Goal: Use online tool/utility: Utilize a website feature to perform a specific function

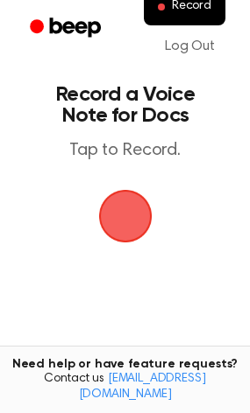
click at [122, 66] on main "Record a Voice Note for Docs Tap to Record. Tired of copying and pasting? Use t…" at bounding box center [125, 267] width 250 height 534
click at [123, 202] on span "button" at bounding box center [124, 216] width 53 height 53
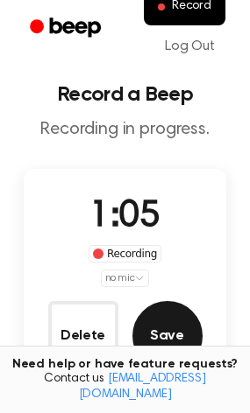
click at [146, 313] on button "Save" at bounding box center [167, 336] width 70 height 70
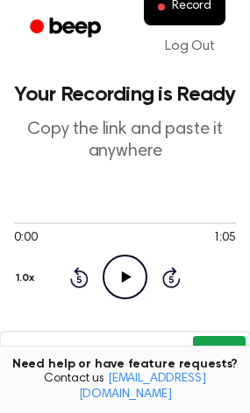
click at [227, 344] on button "Copy" at bounding box center [219, 352] width 52 height 32
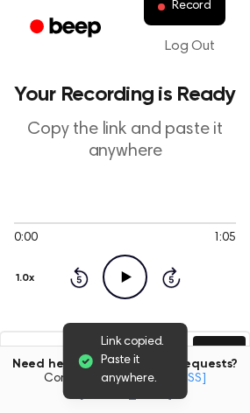
scroll to position [102, 0]
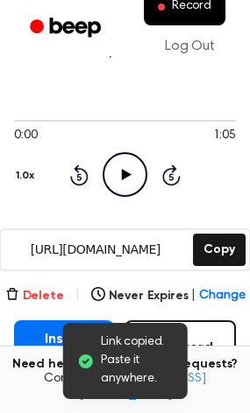
click at [42, 291] on button "Delete" at bounding box center [34, 296] width 59 height 18
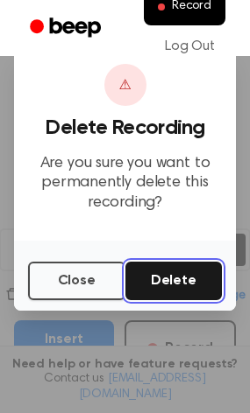
click at [138, 283] on button "Delete" at bounding box center [173, 281] width 97 height 39
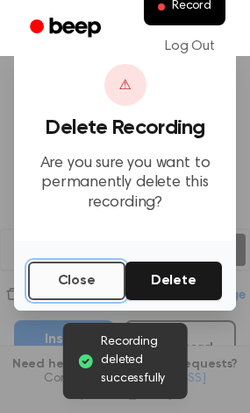
click at [42, 287] on button "Close" at bounding box center [76, 281] width 97 height 39
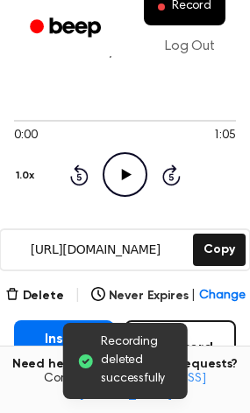
scroll to position [0, 0]
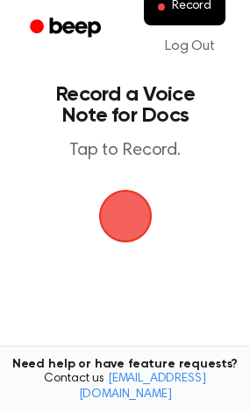
click at [130, 206] on span "button" at bounding box center [124, 216] width 75 height 75
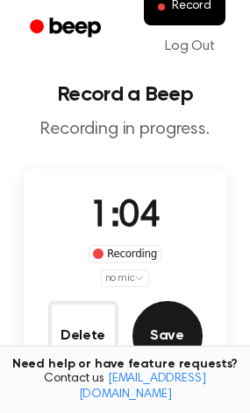
click at [181, 326] on button "Save" at bounding box center [167, 336] width 70 height 70
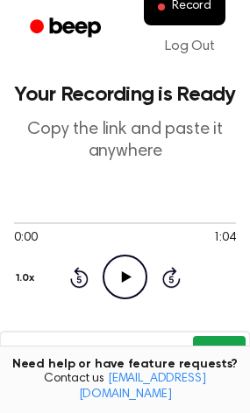
click at [215, 353] on button "Copy" at bounding box center [219, 352] width 52 height 32
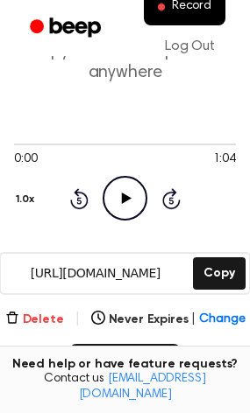
click at [19, 323] on icon "button" at bounding box center [12, 318] width 14 height 14
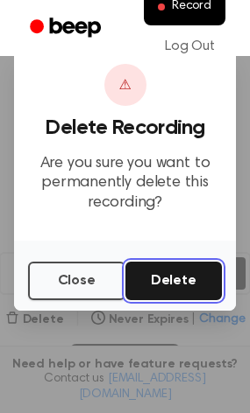
click at [186, 282] on button "Delete" at bounding box center [173, 281] width 97 height 39
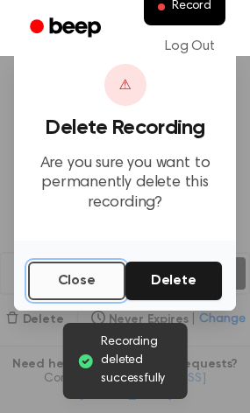
click at [53, 283] on button "Close" at bounding box center [76, 281] width 97 height 39
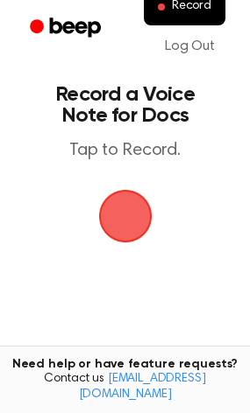
click at [98, 199] on span "button" at bounding box center [125, 216] width 72 height 72
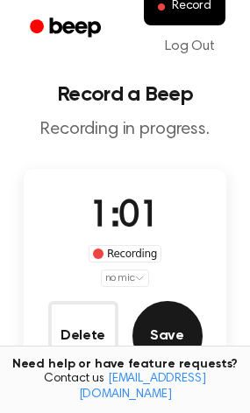
click at [161, 348] on button "Save" at bounding box center [167, 336] width 70 height 70
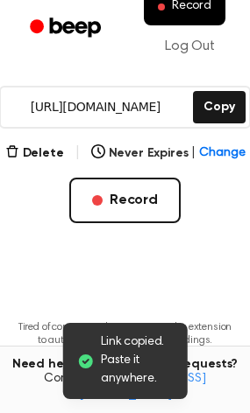
scroll to position [289, 0]
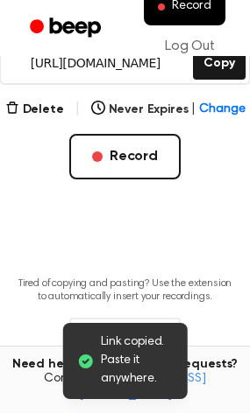
click at [238, 53] on div "Record Log Out" at bounding box center [125, 28] width 250 height 56
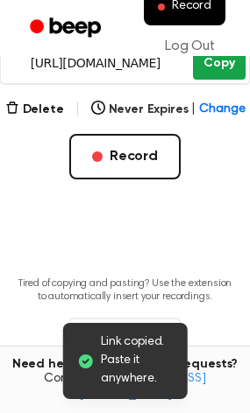
click at [234, 63] on button "Copy" at bounding box center [219, 63] width 52 height 32
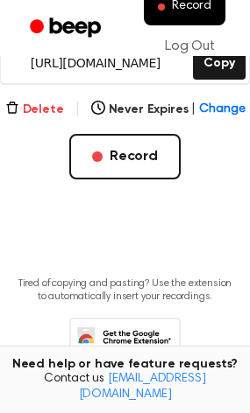
click at [28, 102] on button "Delete" at bounding box center [34, 110] width 59 height 18
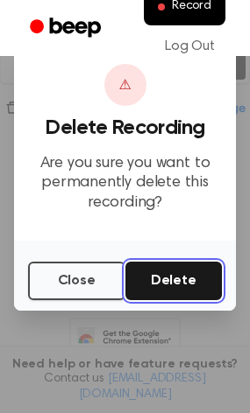
click at [175, 285] on button "Delete" at bounding box center [173, 281] width 97 height 39
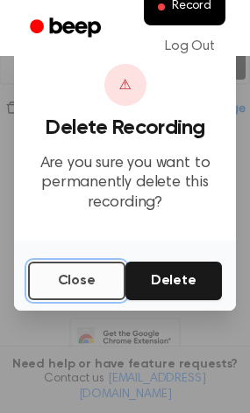
click at [81, 271] on button "Close" at bounding box center [76, 281] width 97 height 39
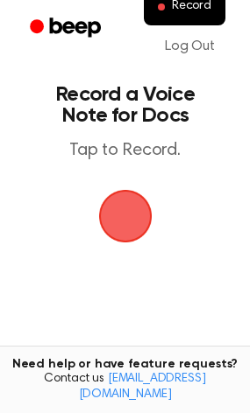
click at [105, 196] on span "button" at bounding box center [124, 216] width 53 height 53
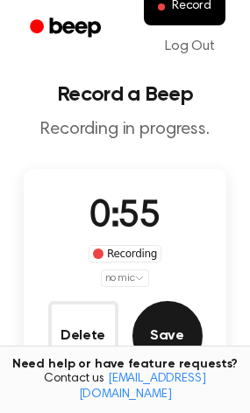
click at [149, 340] on button "Save" at bounding box center [167, 336] width 70 height 70
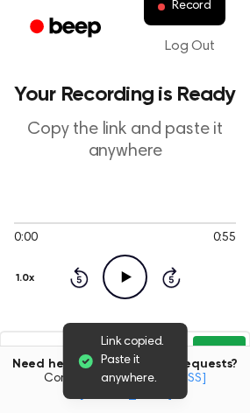
click at [222, 341] on button "Copy" at bounding box center [219, 352] width 52 height 32
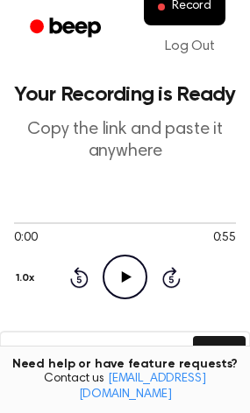
scroll to position [78, 0]
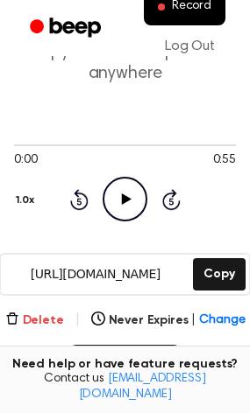
click at [14, 322] on icon "button" at bounding box center [11, 318] width 11 height 11
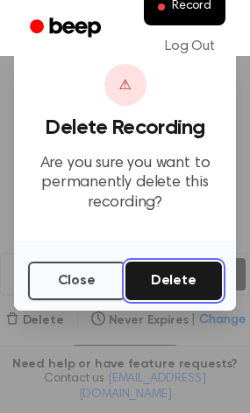
click at [169, 282] on button "Delete" at bounding box center [173, 281] width 97 height 39
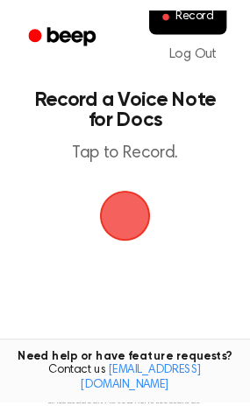
scroll to position [78, 0]
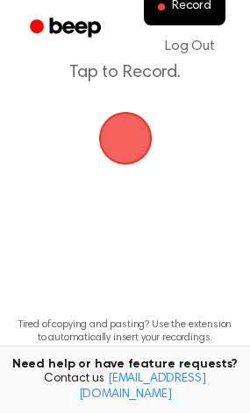
click at [134, 123] on span "button" at bounding box center [124, 138] width 75 height 75
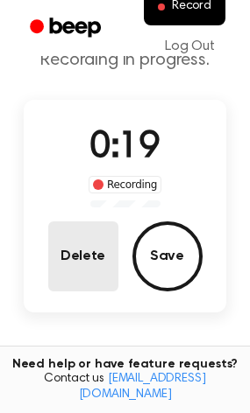
scroll to position [67, 0]
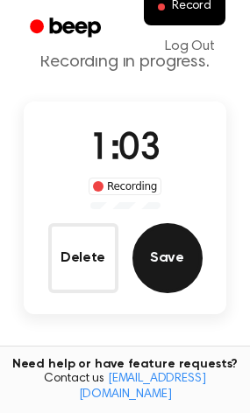
click at [166, 239] on button "Save" at bounding box center [167, 258] width 70 height 70
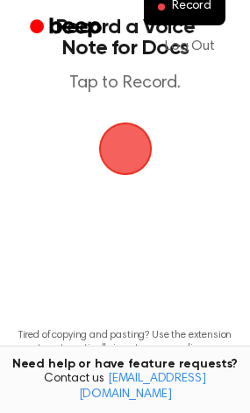
scroll to position [0, 0]
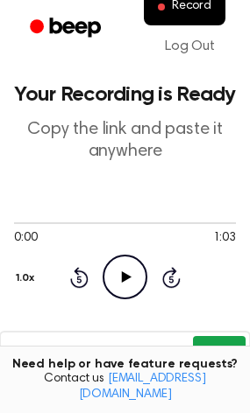
click at [217, 338] on button "Copy" at bounding box center [219, 352] width 52 height 32
click at [227, 346] on button "Copy" at bounding box center [219, 352] width 52 height 32
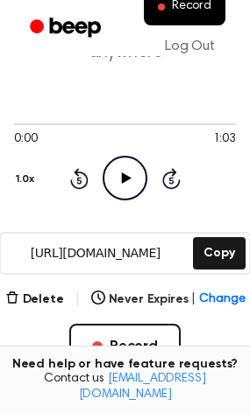
scroll to position [100, 0]
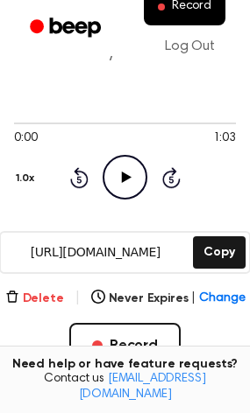
click at [56, 304] on button "Delete" at bounding box center [34, 299] width 59 height 18
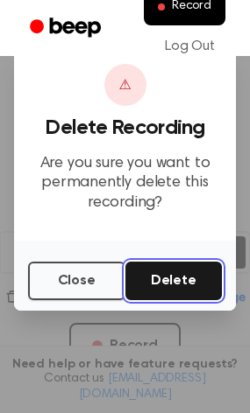
click at [149, 295] on button "Delete" at bounding box center [173, 281] width 97 height 39
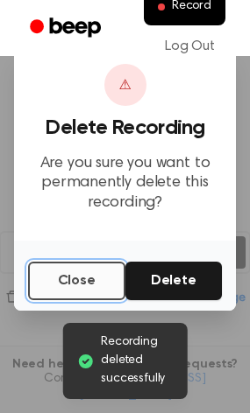
click at [64, 282] on button "Close" at bounding box center [76, 281] width 97 height 39
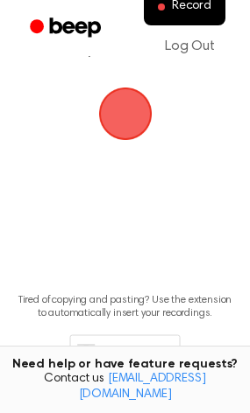
scroll to position [102, 0]
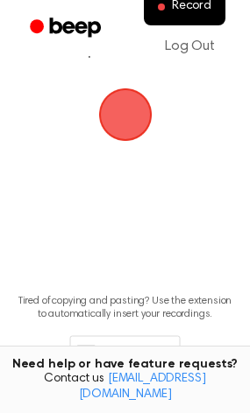
click at [150, 120] on span "button" at bounding box center [125, 114] width 49 height 49
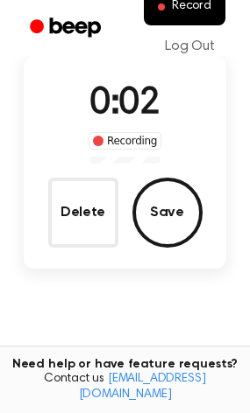
scroll to position [112, 0]
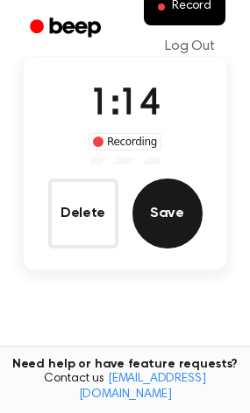
click at [179, 222] on button "Save" at bounding box center [167, 214] width 70 height 70
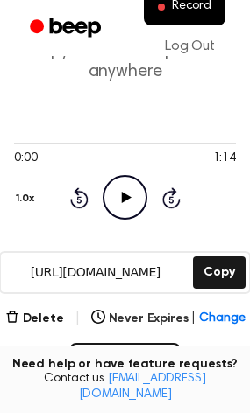
scroll to position [81, 0]
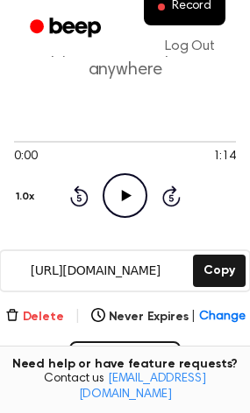
click at [37, 324] on button "Delete" at bounding box center [34, 317] width 59 height 18
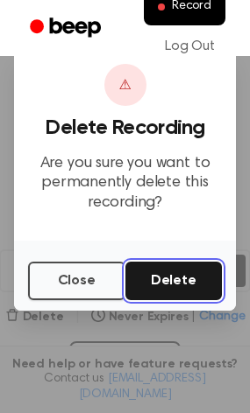
click at [144, 291] on button "Delete" at bounding box center [173, 281] width 97 height 39
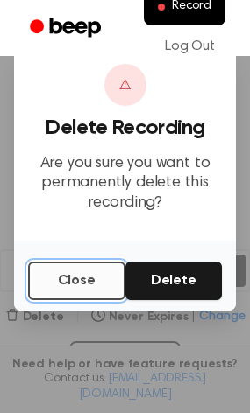
click at [70, 278] on button "Close" at bounding box center [76, 281] width 97 height 39
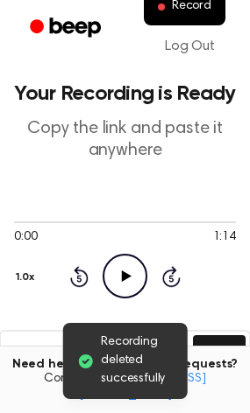
scroll to position [0, 0]
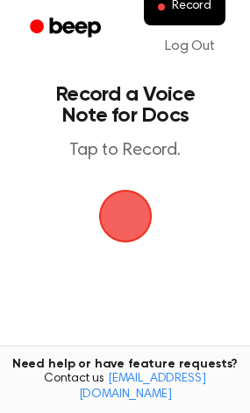
click at [122, 200] on span "button" at bounding box center [124, 216] width 53 height 53
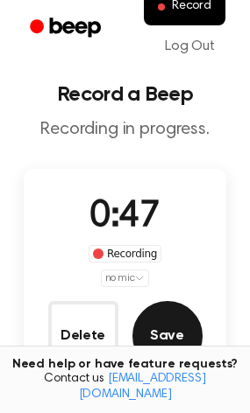
click at [160, 304] on button "Save" at bounding box center [167, 336] width 70 height 70
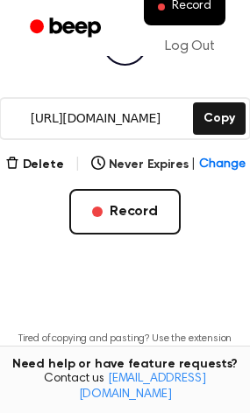
scroll to position [278, 0]
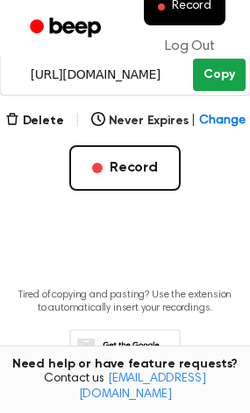
click at [236, 74] on button "Copy" at bounding box center [219, 75] width 52 height 32
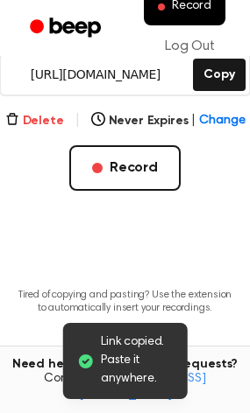
click at [35, 116] on button "Delete" at bounding box center [34, 121] width 59 height 18
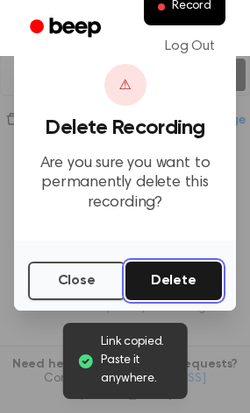
click at [150, 275] on button "Delete" at bounding box center [173, 281] width 97 height 39
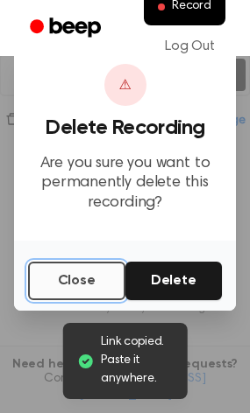
click at [93, 272] on button "Close" at bounding box center [76, 281] width 97 height 39
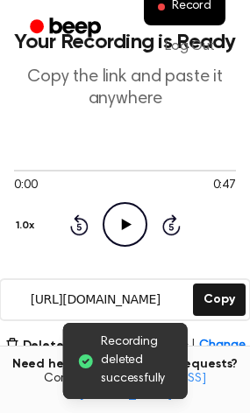
scroll to position [0, 0]
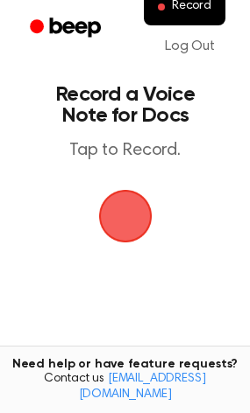
click at [130, 223] on span "button" at bounding box center [125, 217] width 74 height 74
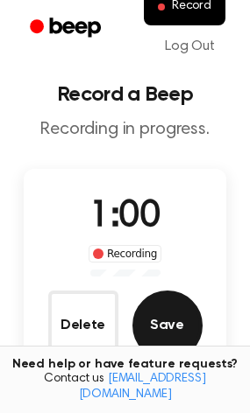
click at [150, 338] on button "Save" at bounding box center [167, 326] width 70 height 70
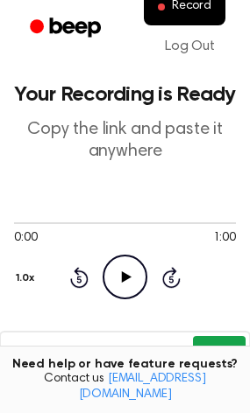
click at [198, 305] on main "Your Recording is Ready Copy the link and paste it anywhere 0:00 1:00 Your brow…" at bounding box center [125, 352] width 250 height 704
click at [223, 353] on button "Copy" at bounding box center [219, 352] width 52 height 32
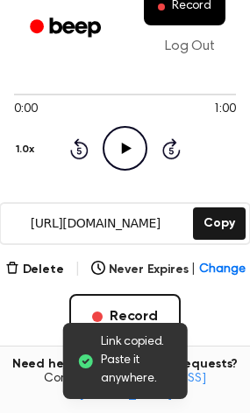
scroll to position [130, 0]
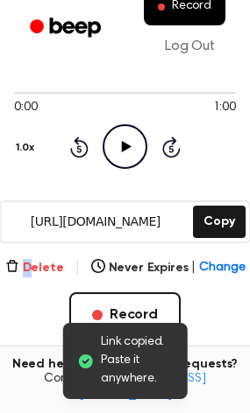
drag, startPoint x: 29, startPoint y: 249, endPoint x: 33, endPoint y: 264, distance: 15.5
click at [33, 264] on main "Link copied. Paste it anywhere. Your Recording is Ready Copy the link and paste…" at bounding box center [125, 222] width 250 height 704
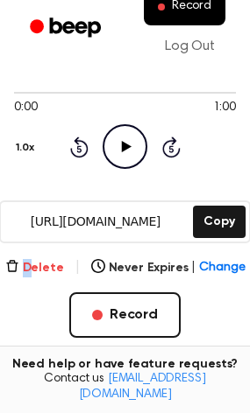
click at [33, 264] on button "Delete" at bounding box center [34, 268] width 59 height 18
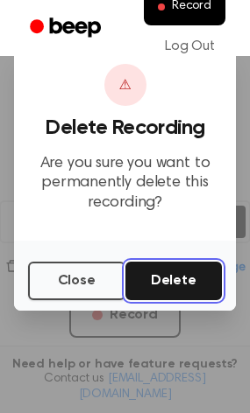
click at [143, 287] on button "Delete" at bounding box center [173, 281] width 97 height 39
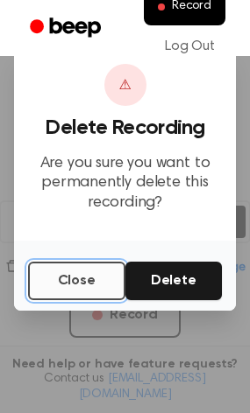
click at [56, 286] on button "Close" at bounding box center [76, 281] width 97 height 39
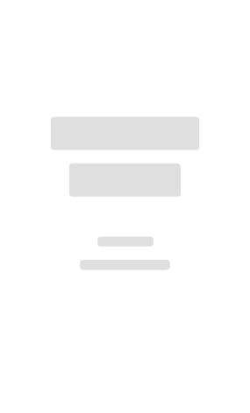
scroll to position [151, 0]
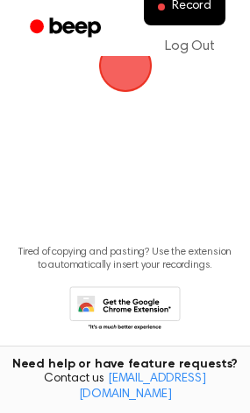
click at [130, 74] on span "button" at bounding box center [125, 65] width 49 height 49
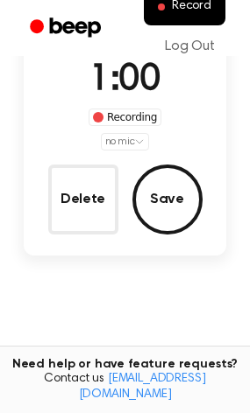
scroll to position [136, 0]
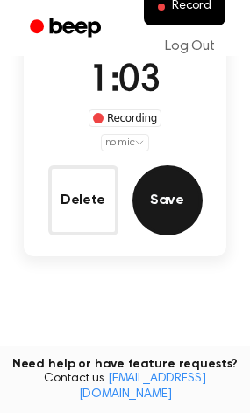
click at [149, 186] on button "Save" at bounding box center [167, 201] width 70 height 70
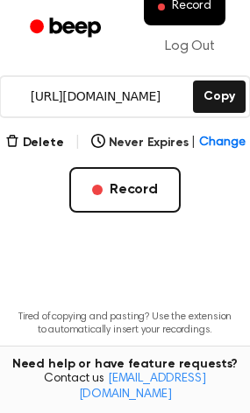
scroll to position [254, 0]
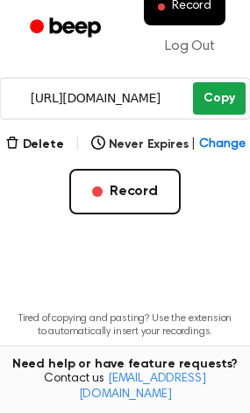
click at [220, 108] on button "Copy" at bounding box center [219, 98] width 52 height 32
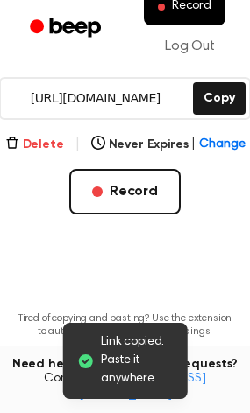
click at [28, 140] on button "Delete" at bounding box center [34, 145] width 59 height 18
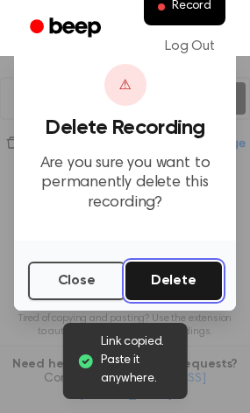
click at [170, 271] on button "Delete" at bounding box center [173, 281] width 97 height 39
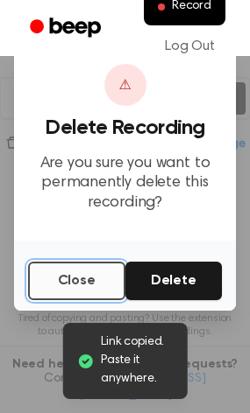
click at [69, 282] on button "Close" at bounding box center [76, 281] width 97 height 39
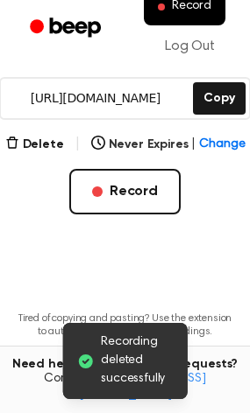
scroll to position [0, 0]
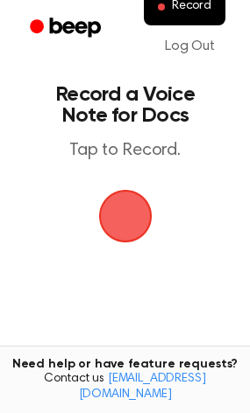
click at [109, 206] on span "button" at bounding box center [125, 216] width 49 height 49
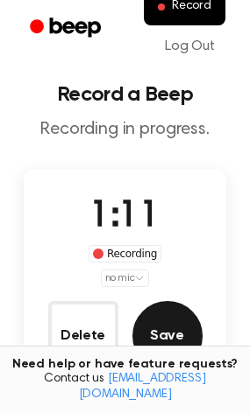
click at [192, 316] on button "Save" at bounding box center [167, 336] width 70 height 70
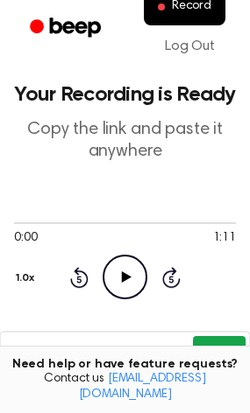
click at [208, 348] on button "Copy" at bounding box center [219, 352] width 52 height 32
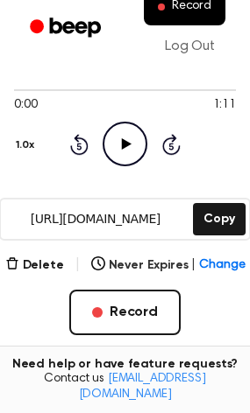
scroll to position [134, 0]
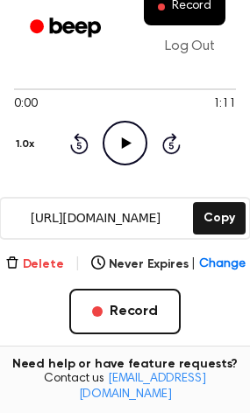
click at [32, 265] on button "Delete" at bounding box center [34, 265] width 59 height 18
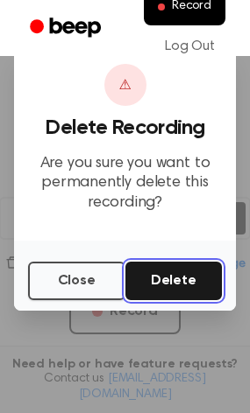
click at [134, 278] on button "Delete" at bounding box center [173, 281] width 97 height 39
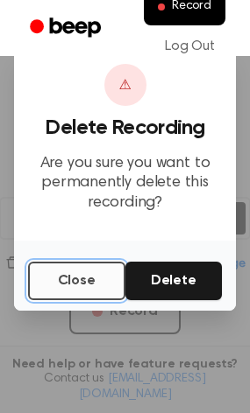
click at [81, 270] on button "Close" at bounding box center [76, 281] width 97 height 39
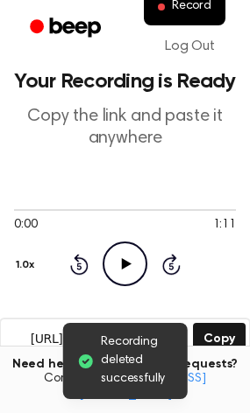
scroll to position [0, 0]
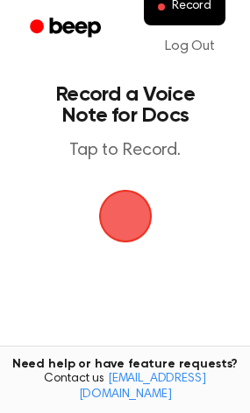
click at [132, 195] on span "button" at bounding box center [125, 216] width 92 height 92
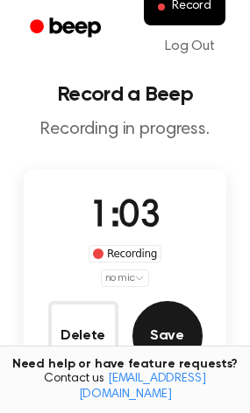
click at [159, 336] on button "Save" at bounding box center [167, 336] width 70 height 70
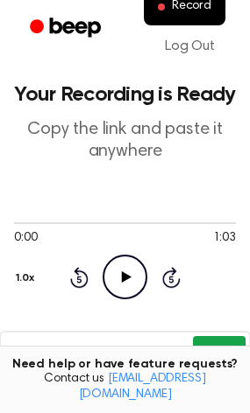
click at [222, 345] on button "Copy" at bounding box center [219, 352] width 52 height 32
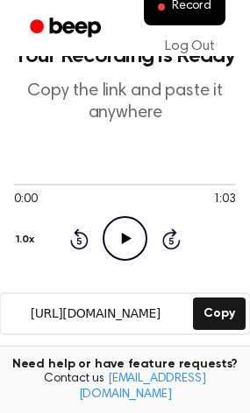
scroll to position [40, 0]
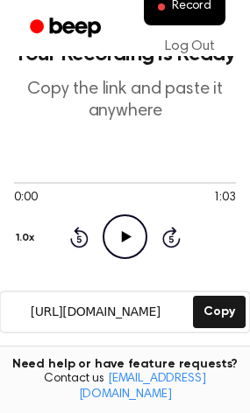
click at [55, 353] on button "Delete" at bounding box center [34, 358] width 59 height 18
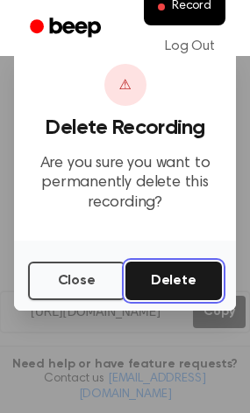
click at [219, 280] on button "Delete" at bounding box center [173, 281] width 97 height 39
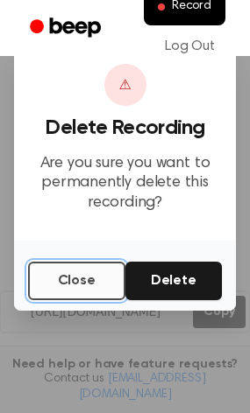
click at [58, 284] on button "Close" at bounding box center [76, 281] width 97 height 39
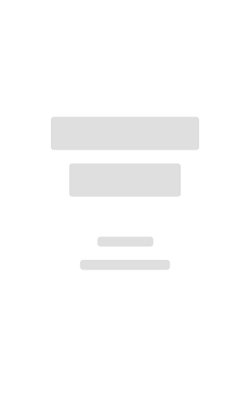
scroll to position [40, 0]
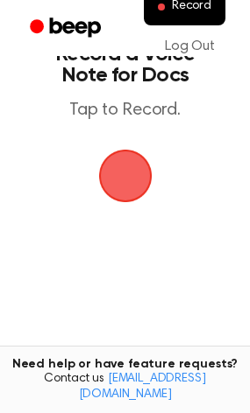
click at [108, 161] on span "button" at bounding box center [124, 176] width 53 height 53
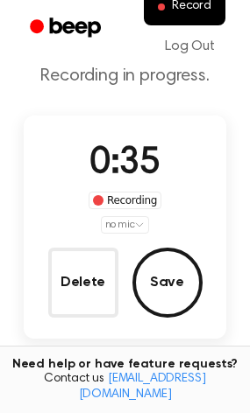
scroll to position [54, 0]
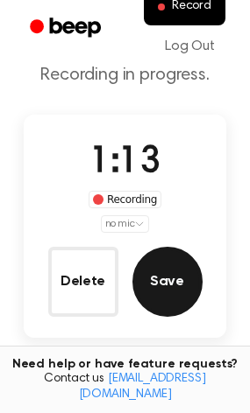
click at [187, 278] on button "Save" at bounding box center [167, 282] width 70 height 70
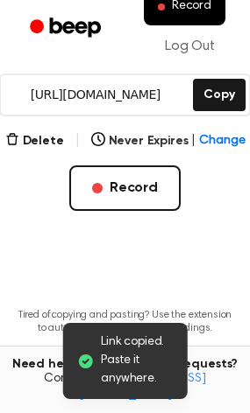
scroll to position [257, 0]
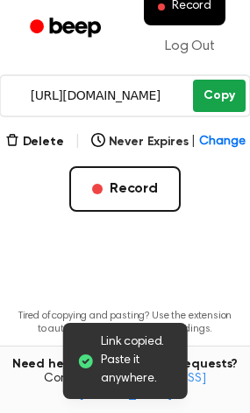
click at [217, 95] on button "Copy" at bounding box center [219, 96] width 52 height 32
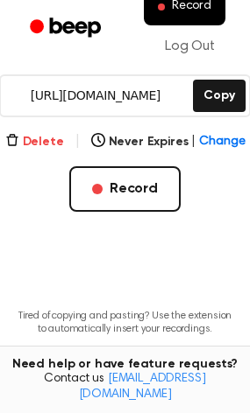
click at [47, 133] on button "Delete" at bounding box center [34, 142] width 59 height 18
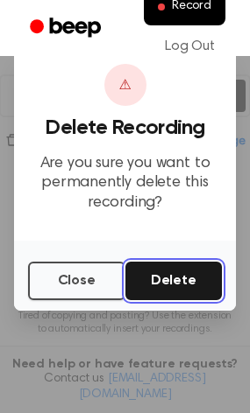
click at [158, 266] on button "Delete" at bounding box center [173, 281] width 97 height 39
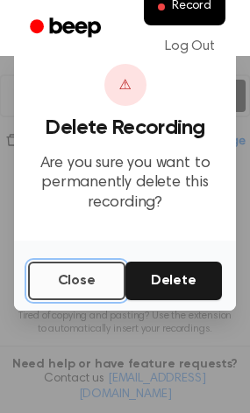
click at [63, 279] on button "Close" at bounding box center [76, 281] width 97 height 39
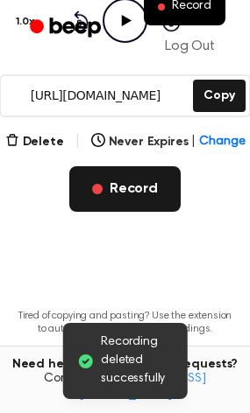
scroll to position [0, 0]
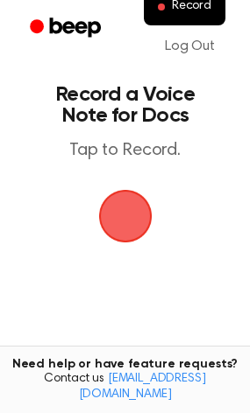
click at [117, 200] on span "button" at bounding box center [125, 216] width 49 height 49
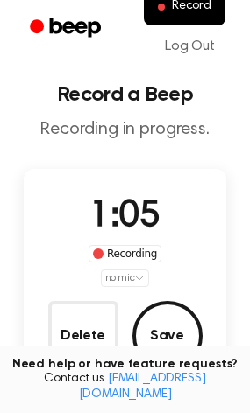
click at [151, 370] on div "Need help or have feature requests? Contact us [EMAIL_ADDRESS][DOMAIN_NAME]" at bounding box center [125, 380] width 250 height 68
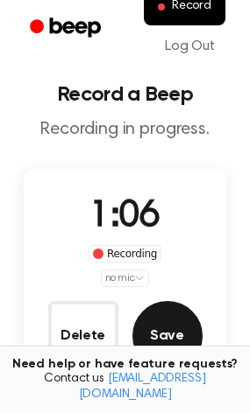
click at [152, 342] on button "Save" at bounding box center [167, 336] width 70 height 70
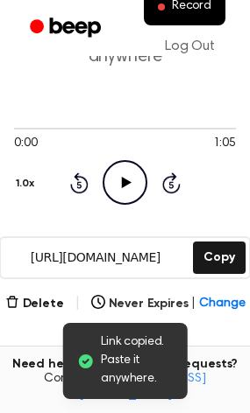
scroll to position [95, 0]
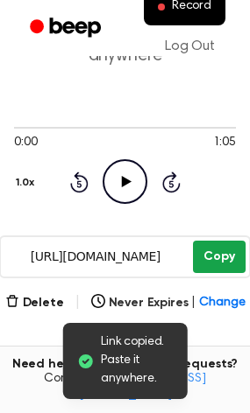
click at [226, 253] on button "Copy" at bounding box center [219, 257] width 52 height 32
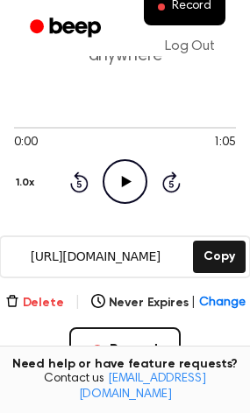
click at [43, 303] on button "Delete" at bounding box center [34, 303] width 59 height 18
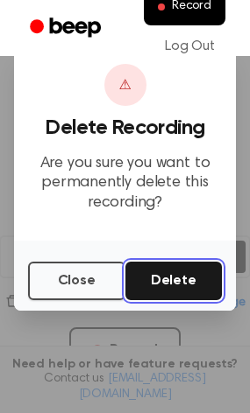
click at [147, 280] on button "Delete" at bounding box center [173, 281] width 97 height 39
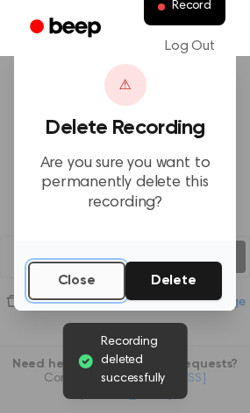
click at [51, 278] on button "Close" at bounding box center [76, 281] width 97 height 39
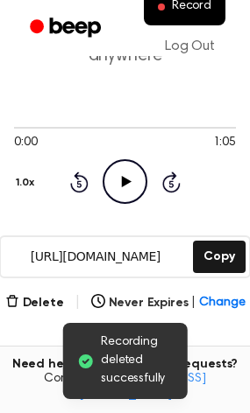
scroll to position [0, 0]
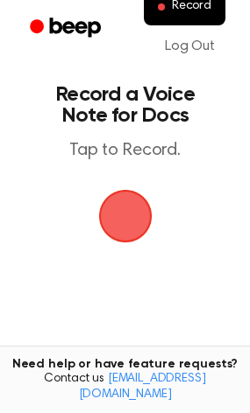
click at [114, 231] on span "button" at bounding box center [124, 216] width 96 height 96
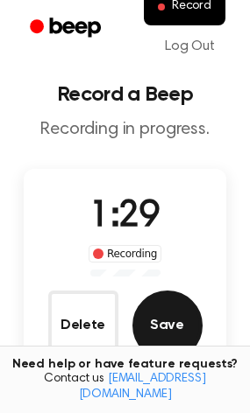
click at [182, 306] on button "Save" at bounding box center [167, 326] width 70 height 70
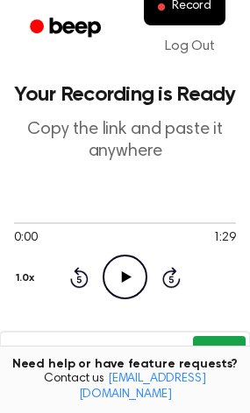
click at [212, 340] on button "Copy" at bounding box center [219, 352] width 52 height 32
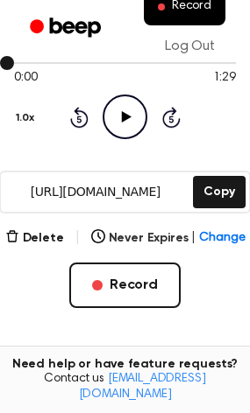
scroll to position [162, 0]
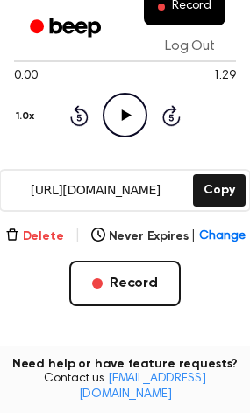
click at [27, 243] on button "Delete" at bounding box center [34, 237] width 59 height 18
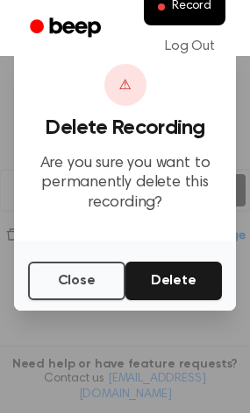
click at [27, 243] on div "Close Delete" at bounding box center [125, 276] width 222 height 70
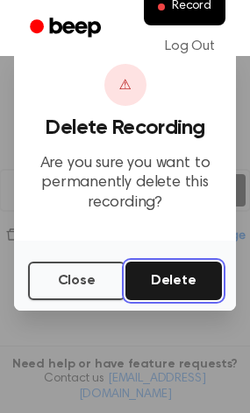
click at [162, 278] on button "Delete" at bounding box center [173, 281] width 97 height 39
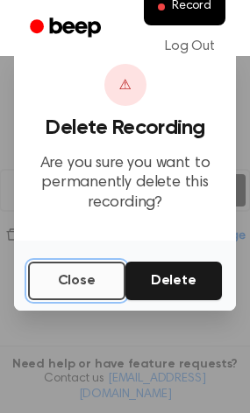
click at [109, 272] on button "Close" at bounding box center [76, 281] width 97 height 39
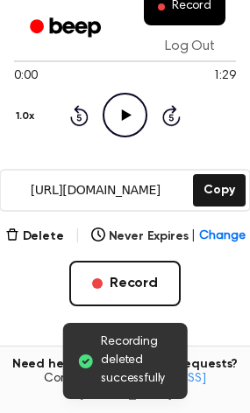
scroll to position [0, 0]
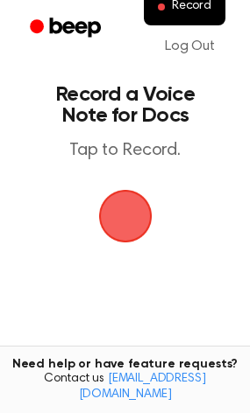
click at [132, 201] on span "button" at bounding box center [125, 216] width 98 height 98
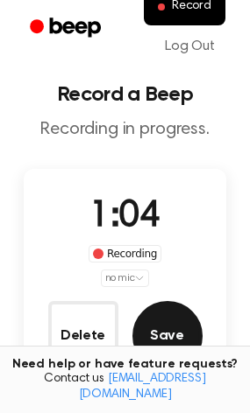
click at [176, 329] on button "Save" at bounding box center [167, 336] width 70 height 70
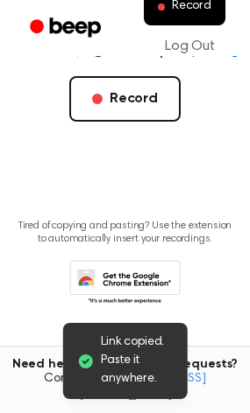
scroll to position [141, 0]
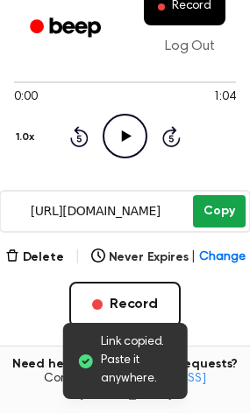
click at [201, 206] on button "Copy" at bounding box center [219, 211] width 52 height 32
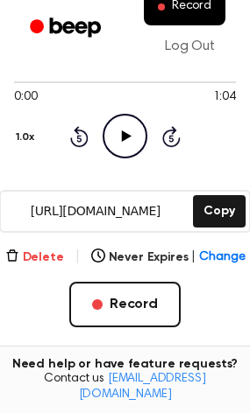
click at [18, 261] on icon "button" at bounding box center [11, 255] width 11 height 11
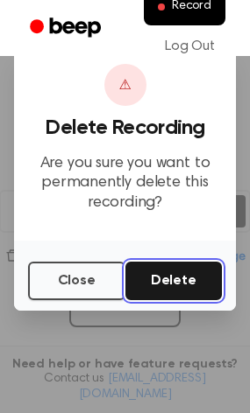
click at [158, 264] on button "Delete" at bounding box center [173, 281] width 97 height 39
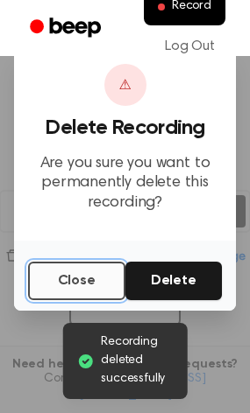
click at [78, 275] on button "Close" at bounding box center [76, 281] width 97 height 39
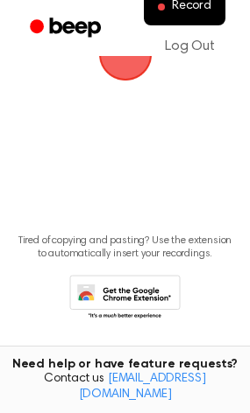
scroll to position [133, 0]
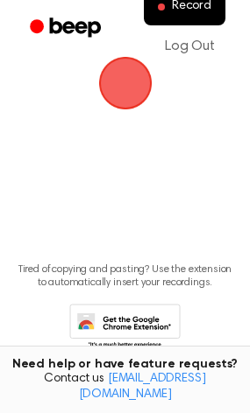
click at [147, 57] on ul "Record Log Out" at bounding box center [181, 28] width 102 height 79
click at [127, 83] on span "button" at bounding box center [125, 83] width 98 height 98
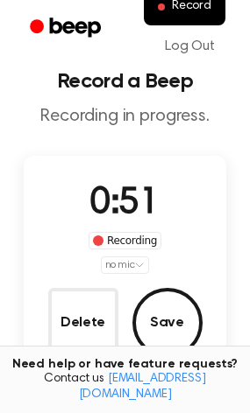
scroll to position [11, 0]
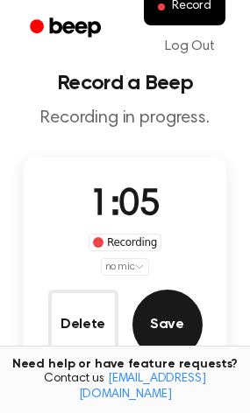
click at [137, 305] on button "Save" at bounding box center [167, 325] width 70 height 70
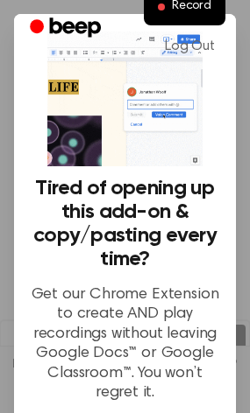
scroll to position [0, 0]
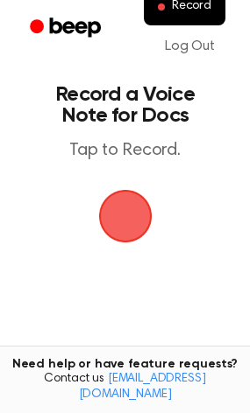
click at [131, 192] on span "button" at bounding box center [125, 216] width 49 height 49
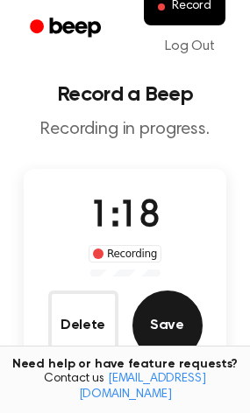
click at [199, 334] on button "Save" at bounding box center [167, 326] width 70 height 70
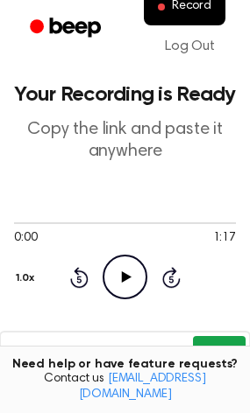
click at [201, 343] on button "Copy" at bounding box center [219, 352] width 52 height 32
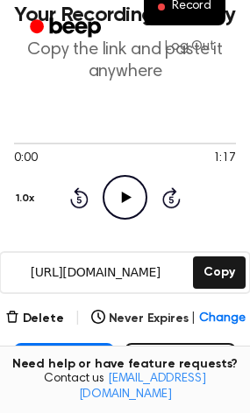
scroll to position [81, 0]
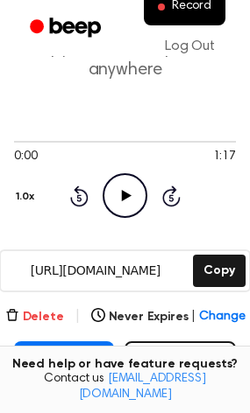
click at [51, 318] on button "Delete" at bounding box center [34, 317] width 59 height 18
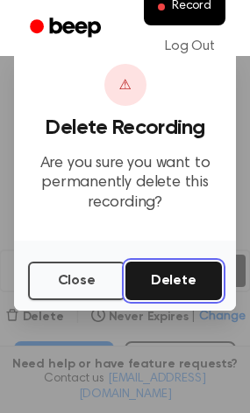
click at [173, 280] on button "Delete" at bounding box center [173, 281] width 97 height 39
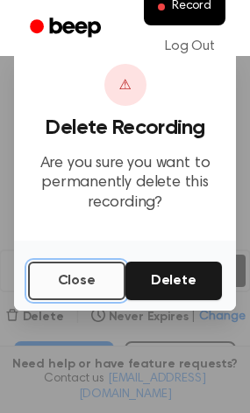
click at [34, 292] on button "Close" at bounding box center [76, 281] width 97 height 39
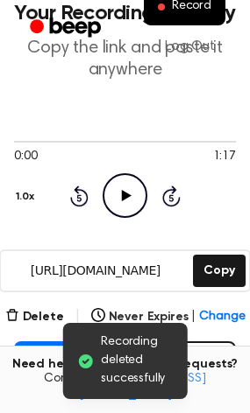
scroll to position [0, 0]
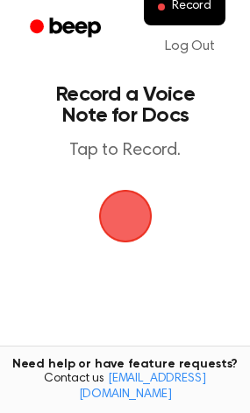
click at [111, 210] on span "button" at bounding box center [125, 216] width 98 height 98
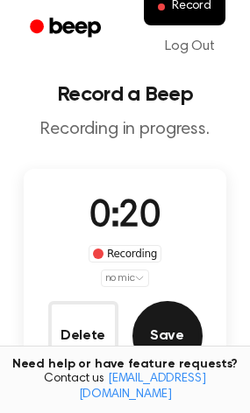
click at [185, 343] on button "Save" at bounding box center [167, 336] width 70 height 70
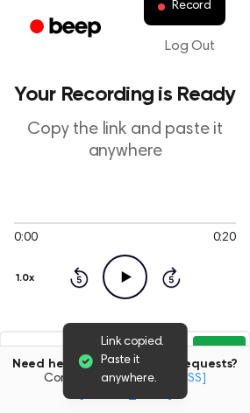
click at [214, 342] on button "Copy" at bounding box center [219, 352] width 52 height 32
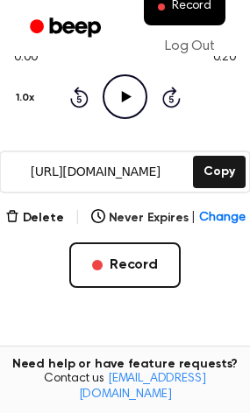
scroll to position [181, 0]
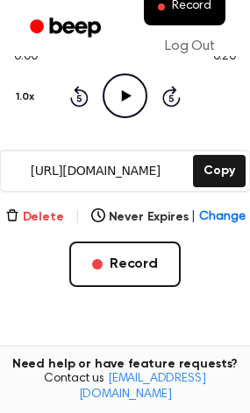
click at [51, 220] on button "Delete" at bounding box center [34, 217] width 59 height 18
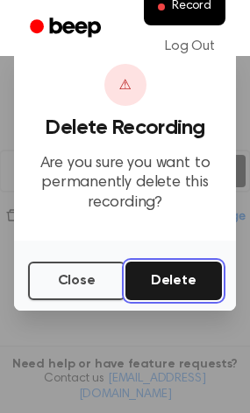
click at [156, 267] on button "Delete" at bounding box center [173, 281] width 97 height 39
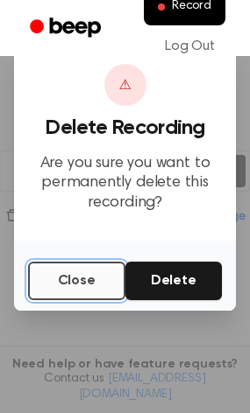
click at [85, 268] on button "Close" at bounding box center [76, 281] width 97 height 39
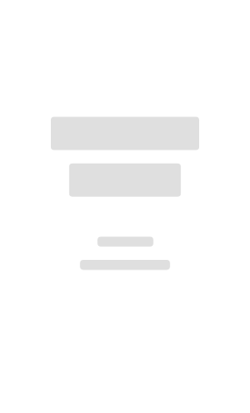
scroll to position [177, 0]
